Goal: Complete application form

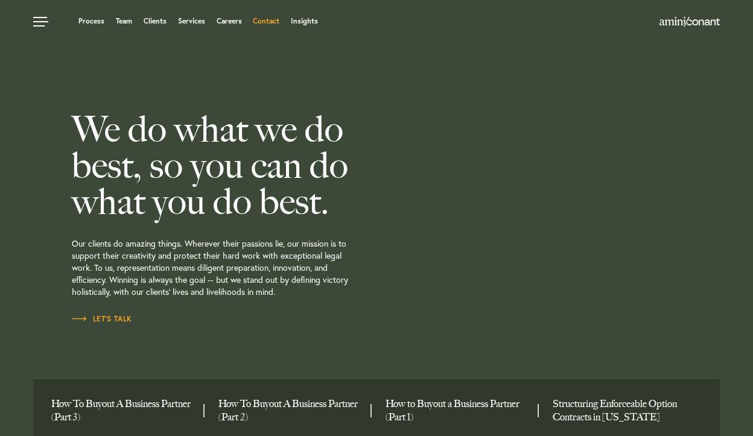
click at [268, 19] on link "Contact" at bounding box center [266, 20] width 27 height 7
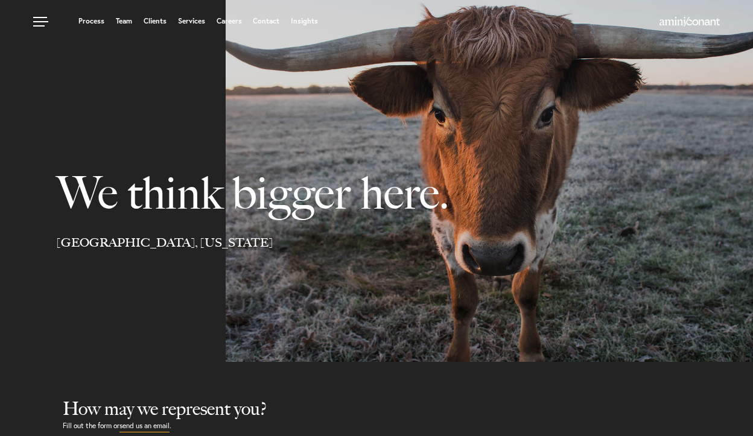
select select "Austin"
select select "Business and Civil Litigation"
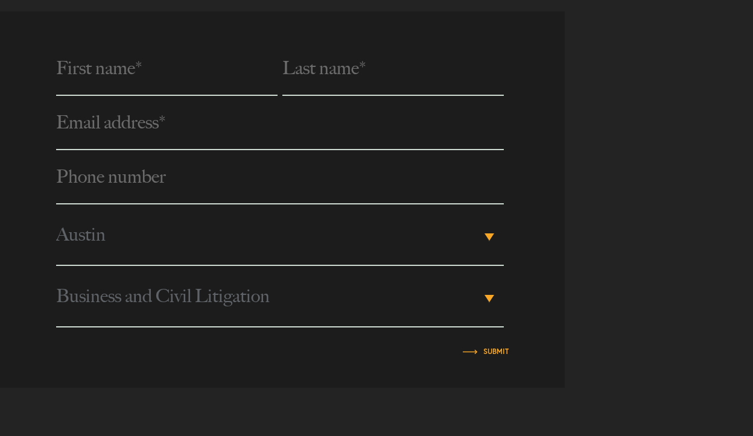
scroll to position [470, 0]
click at [164, 84] on input "text" at bounding box center [166, 68] width 221 height 54
type input "[PERSON_NAME]"
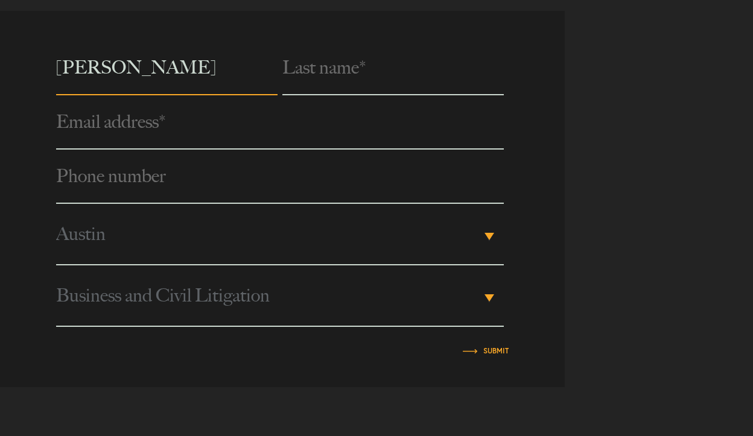
type input "Wolf"
type input "[EMAIL_ADDRESS][DOMAIN_NAME]"
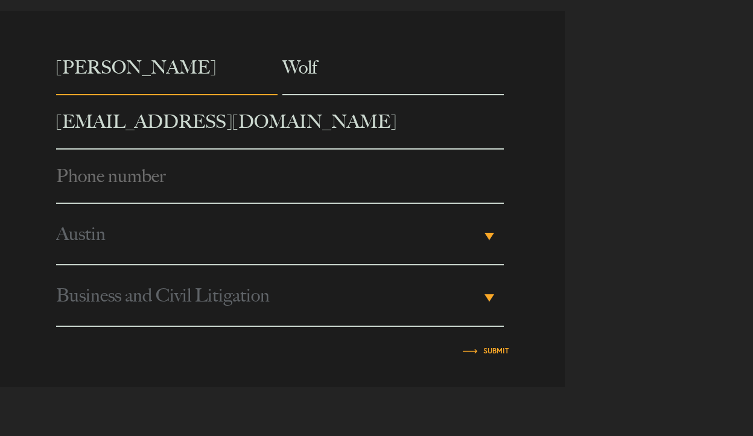
type input "7039655213"
click at [161, 223] on span "Austin" at bounding box center [268, 234] width 425 height 60
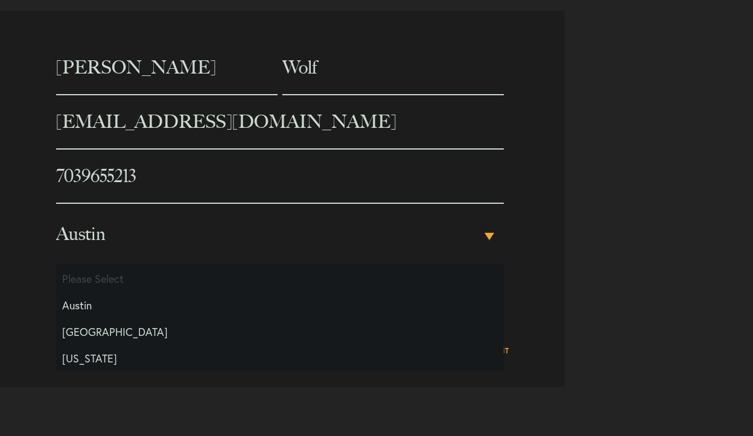
click at [161, 223] on span "Austin" at bounding box center [268, 234] width 425 height 60
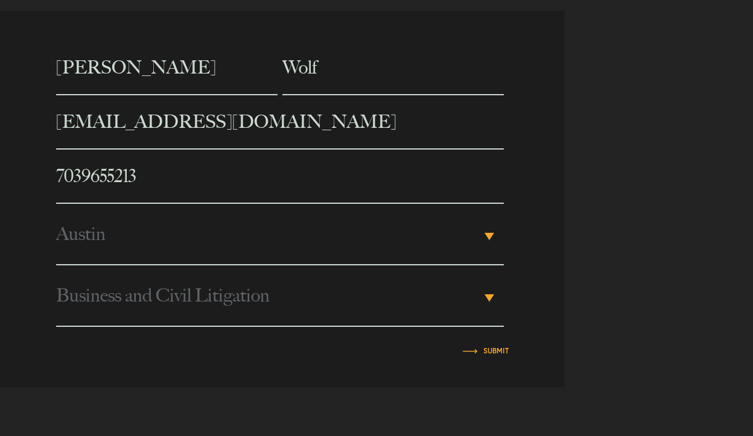
click at [144, 286] on span "Business and Civil Litigation" at bounding box center [268, 295] width 425 height 60
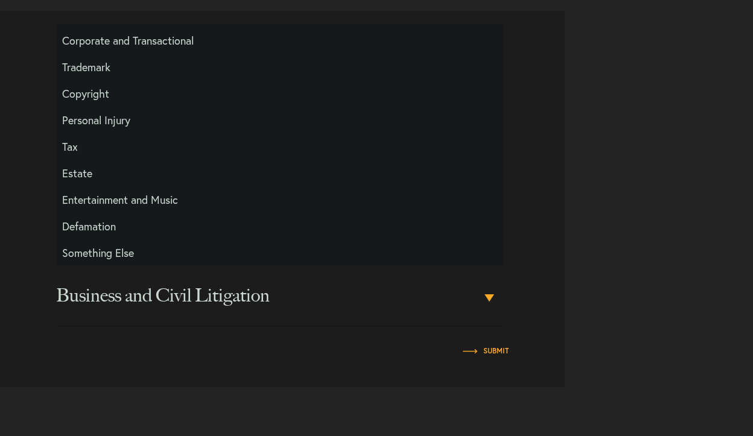
scroll to position [51, 0]
click at [127, 247] on li "Something Else" at bounding box center [280, 252] width 448 height 27
select select "Something Else"
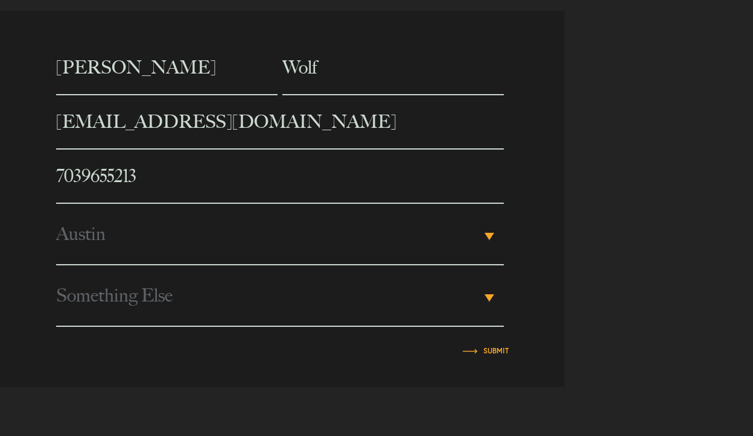
click at [130, 302] on span "Something Else" at bounding box center [268, 295] width 425 height 60
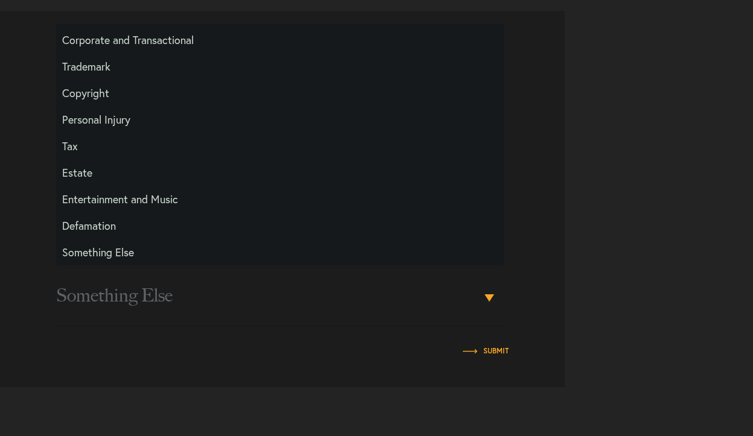
click at [130, 300] on span "Something Else" at bounding box center [268, 295] width 425 height 60
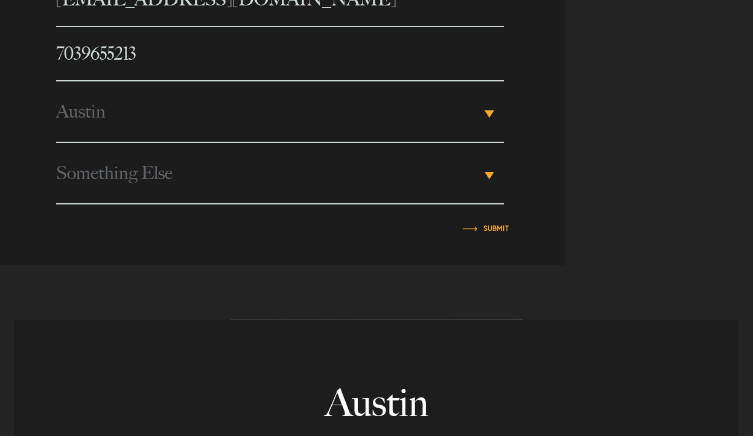
scroll to position [603, 0]
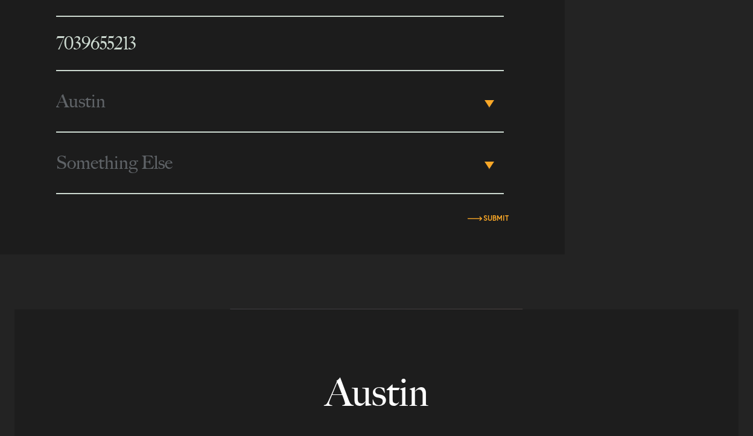
click at [484, 214] on span "Submit" at bounding box center [495, 218] width 25 height 12
click at [487, 220] on input "Submit" at bounding box center [495, 218] width 25 height 7
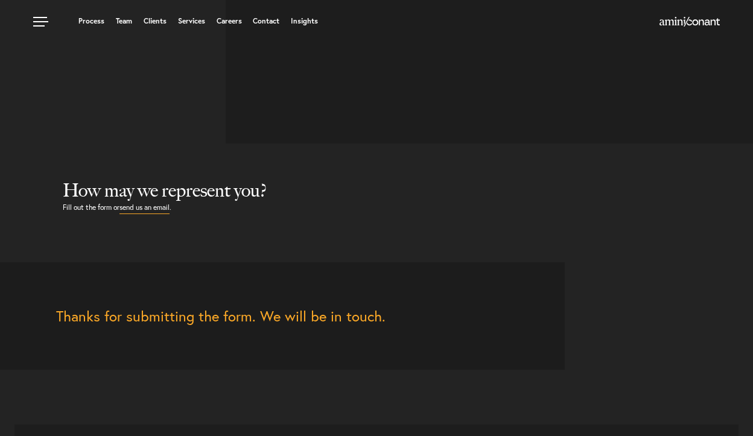
scroll to position [0, 0]
